Goal: Navigation & Orientation: Find specific page/section

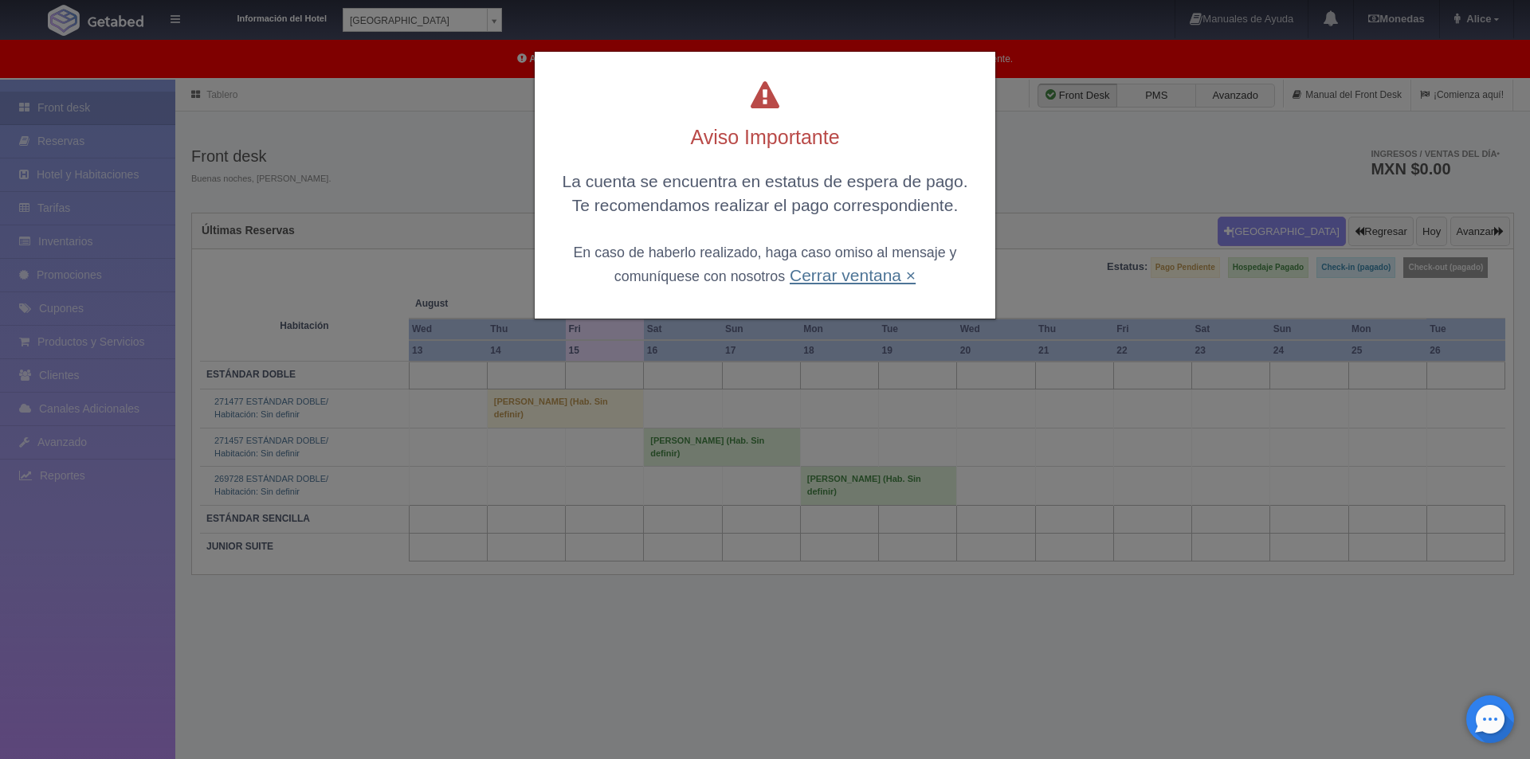
click at [857, 273] on link "Cerrar ventana ×" at bounding box center [853, 275] width 126 height 18
